Goal: Transaction & Acquisition: Download file/media

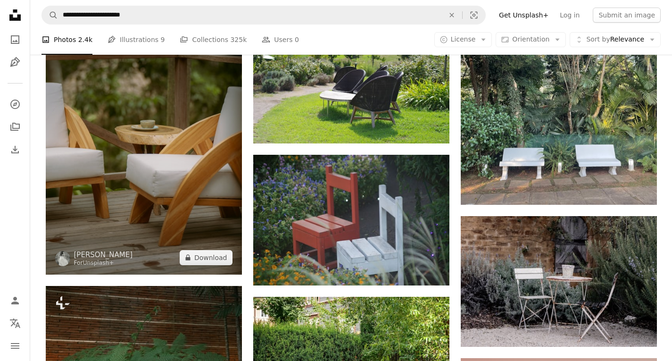
scroll to position [4244, 0]
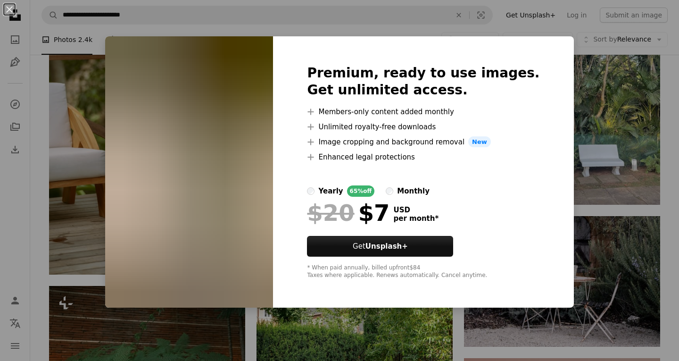
click at [310, 318] on div "An X shape Premium, ready to use images. Get unlimited access. A plus sign Memb…" at bounding box center [339, 180] width 679 height 361
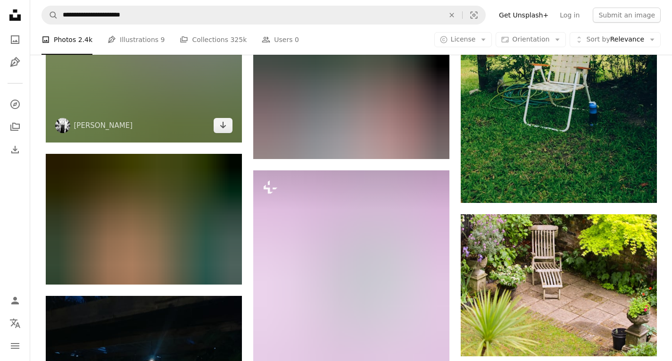
scroll to position [10658, 0]
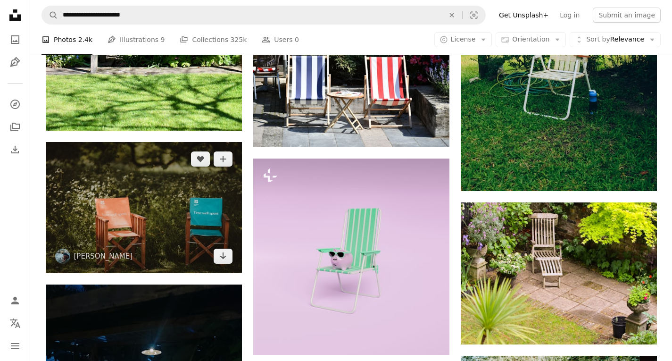
click at [222, 265] on img at bounding box center [144, 207] width 196 height 131
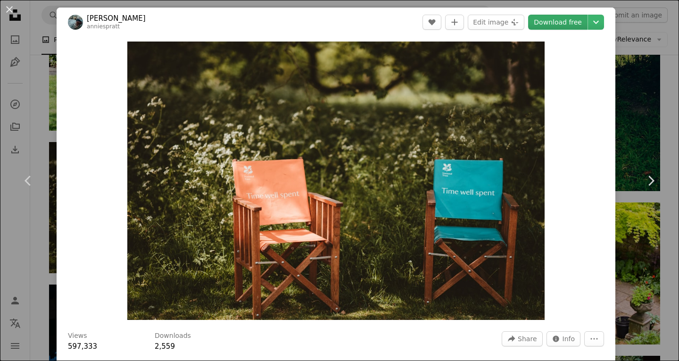
click at [560, 22] on link "Download free" at bounding box center [557, 22] width 59 height 15
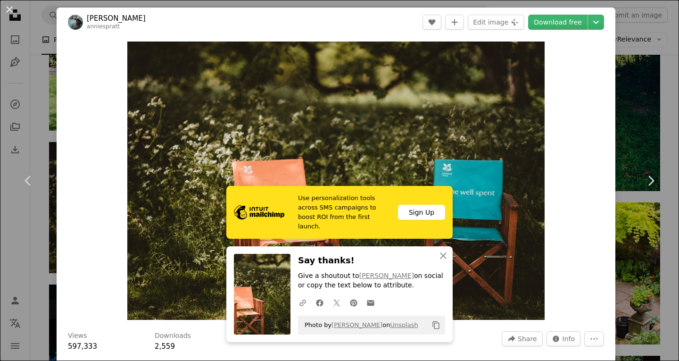
click at [623, 133] on div "An X shape Chevron left Chevron right [PERSON_NAME] anniespratt A heart A plus …" at bounding box center [339, 180] width 679 height 361
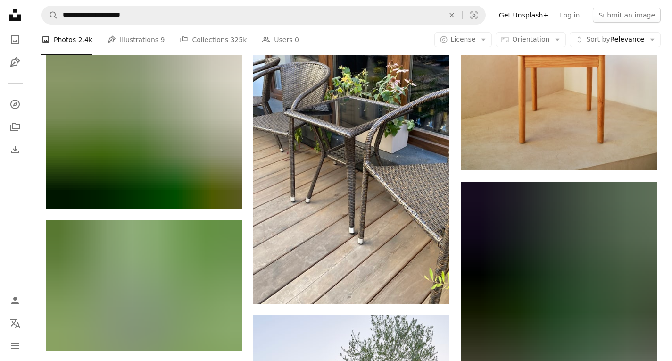
scroll to position [14997, 0]
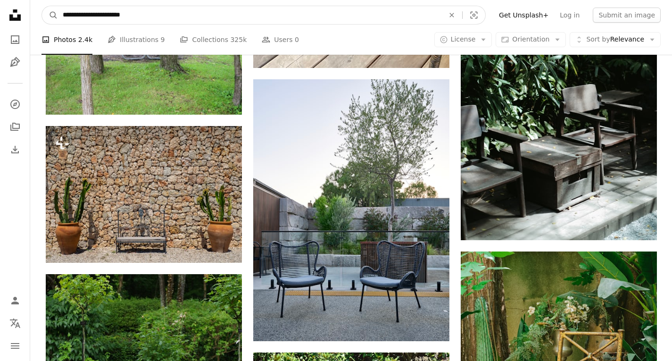
drag, startPoint x: 98, startPoint y: 14, endPoint x: 77, endPoint y: 14, distance: 21.2
click at [77, 14] on input "**********" at bounding box center [249, 15] width 383 height 18
type input "**********"
click button "A magnifying glass" at bounding box center [50, 15] width 16 height 18
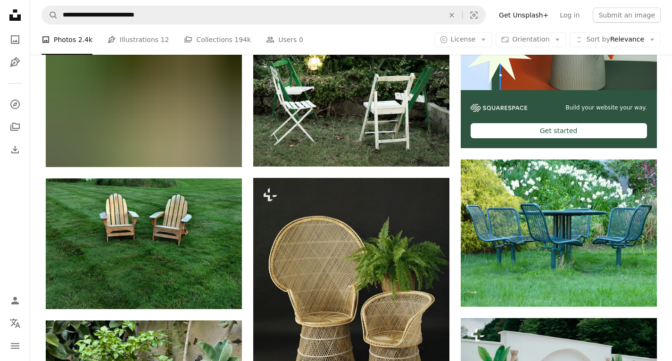
scroll to position [330, 0]
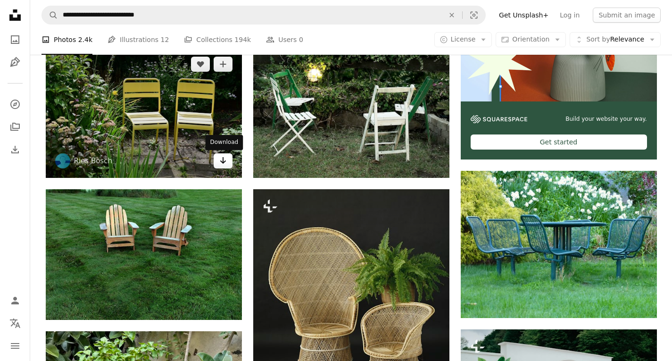
click at [223, 163] on icon "Download" at bounding box center [223, 160] width 6 height 7
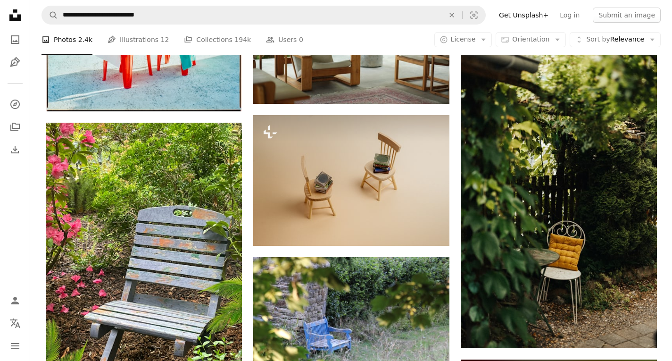
scroll to position [6084, 0]
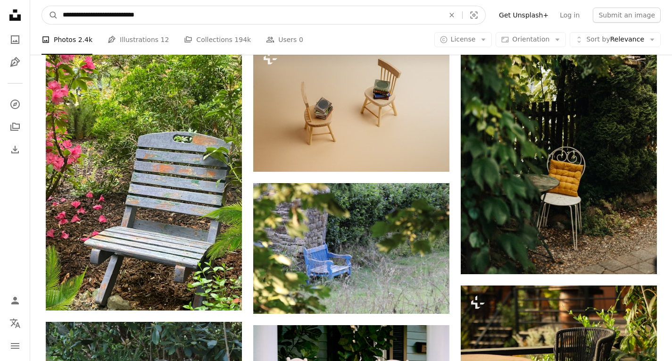
click at [166, 12] on input "**********" at bounding box center [249, 15] width 383 height 18
type input "**********"
click button "A magnifying glass" at bounding box center [50, 15] width 16 height 18
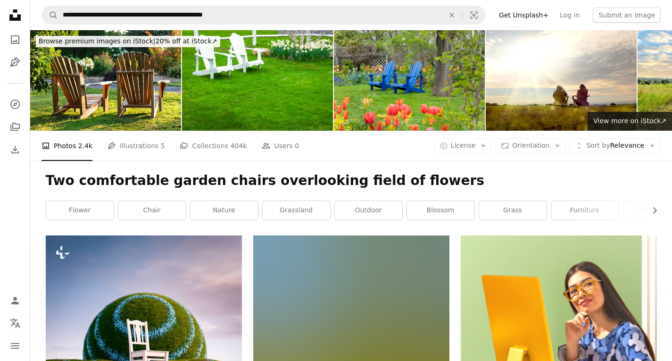
scroll to position [189, 0]
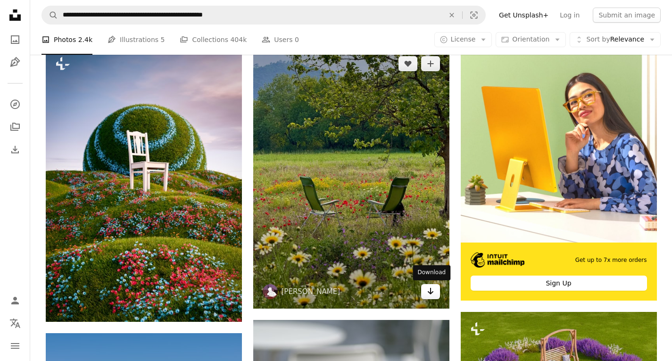
click at [429, 291] on icon "Arrow pointing down" at bounding box center [431, 290] width 8 height 11
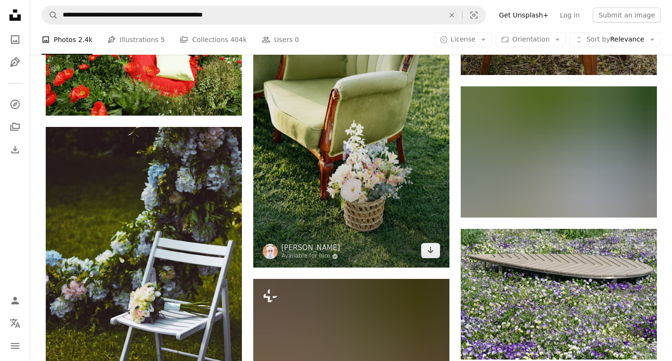
scroll to position [3443, 0]
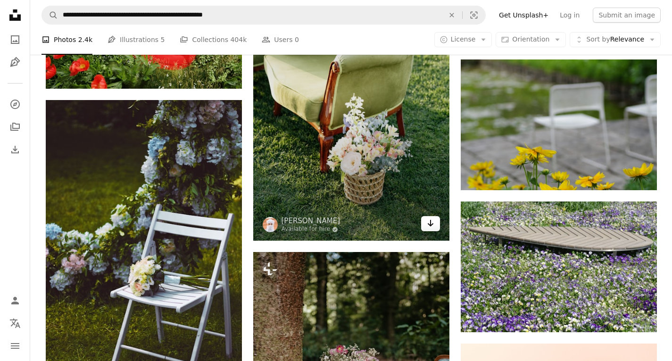
click at [424, 228] on link "Arrow pointing down" at bounding box center [430, 223] width 19 height 15
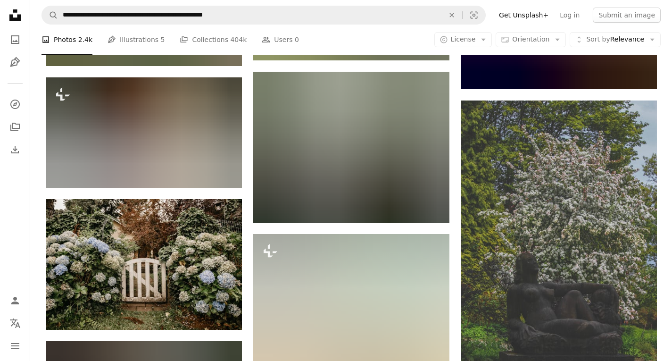
scroll to position [8678, 0]
